Goal: Information Seeking & Learning: Learn about a topic

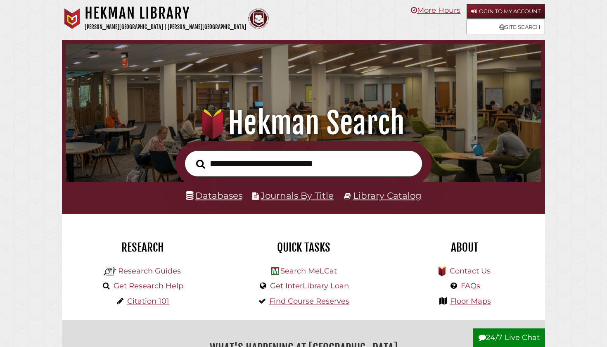
scroll to position [157, 471]
click at [250, 158] on input "text" at bounding box center [304, 163] width 238 height 27
type input "*"
click at [211, 200] on link "Databases" at bounding box center [214, 195] width 57 height 11
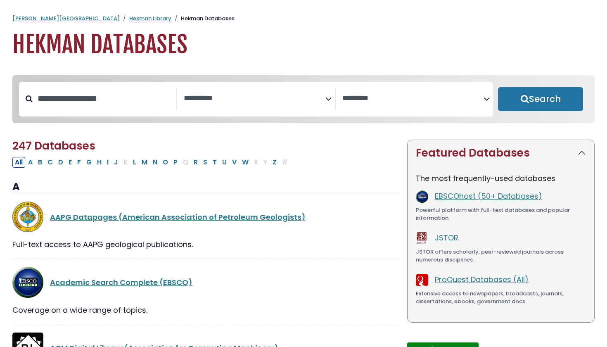
select select "Database Subject Filter"
select select "Database Vendors Filter"
click at [243, 98] on textarea "Search" at bounding box center [254, 98] width 141 height 9
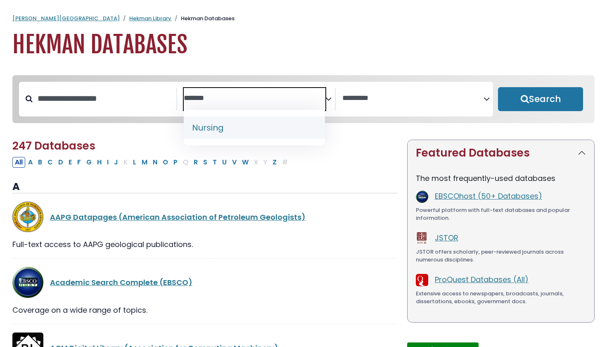
type textarea "*******"
select select "*****"
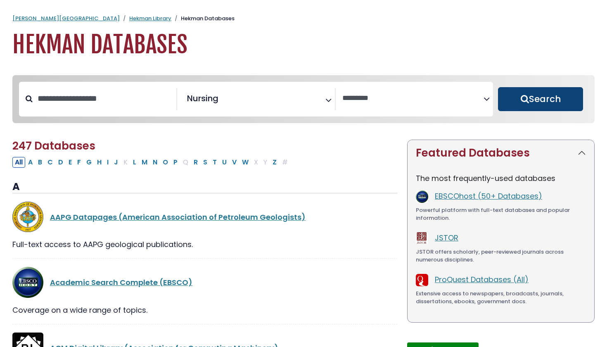
click at [523, 107] on button "Search" at bounding box center [540, 99] width 85 height 24
select select "Database Vendors Filter"
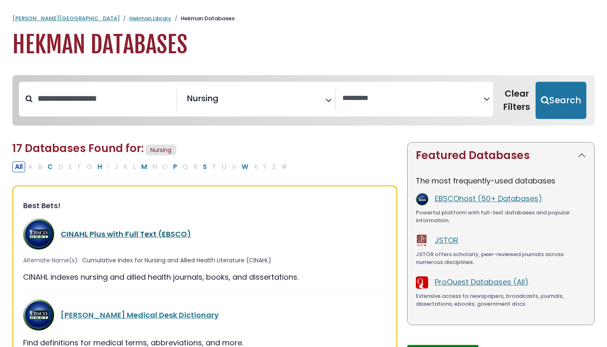
click at [161, 230] on link "CINAHL Plus with Full Text (EBSCO)" at bounding box center [126, 234] width 131 height 10
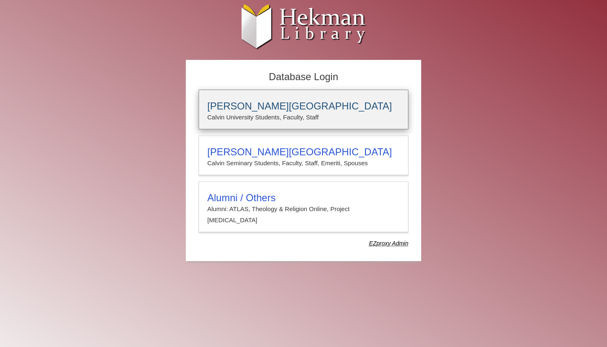
click at [297, 113] on p "Calvin University Students, Faculty, Staff" at bounding box center [303, 117] width 193 height 11
